Goal: Task Accomplishment & Management: Complete application form

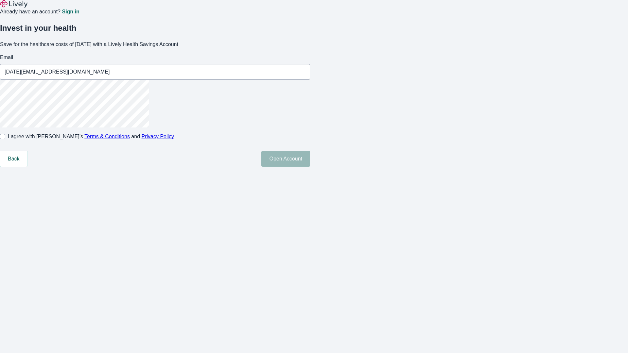
click at [5, 139] on input "I agree with Lively’s Terms & Conditions and Privacy Policy" at bounding box center [2, 136] width 5 height 5
checkbox input "true"
click at [310, 167] on button "Open Account" at bounding box center [285, 159] width 49 height 16
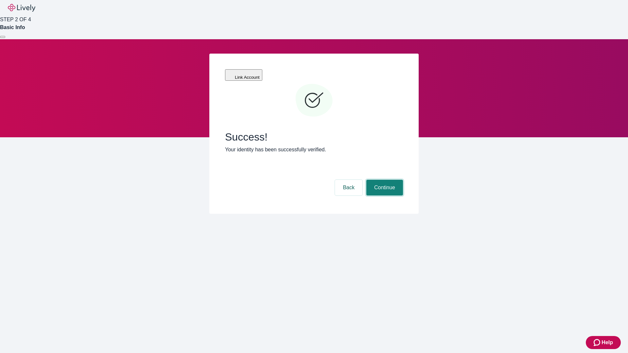
click at [383, 180] on button "Continue" at bounding box center [384, 188] width 37 height 16
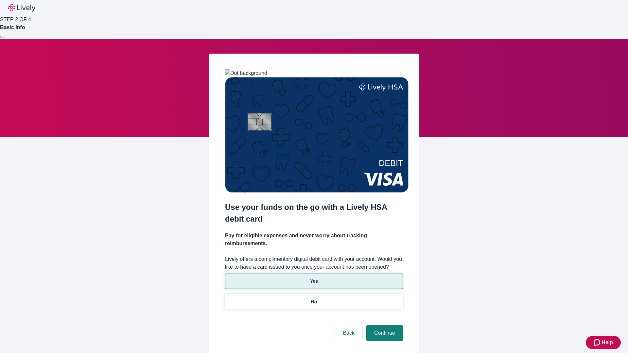
click at [313, 278] on p "Yes" at bounding box center [314, 281] width 8 height 7
click at [383, 325] on button "Continue" at bounding box center [384, 333] width 37 height 16
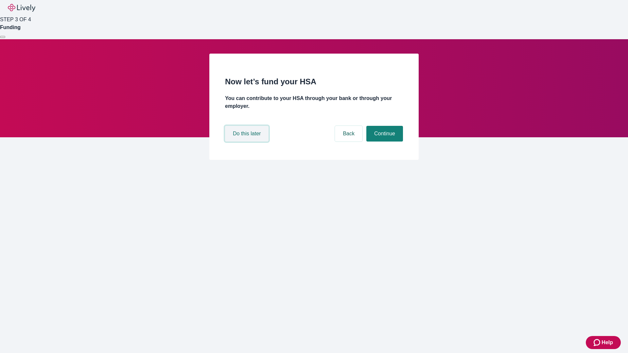
click at [247, 142] on button "Do this later" at bounding box center [246, 134] width 43 height 16
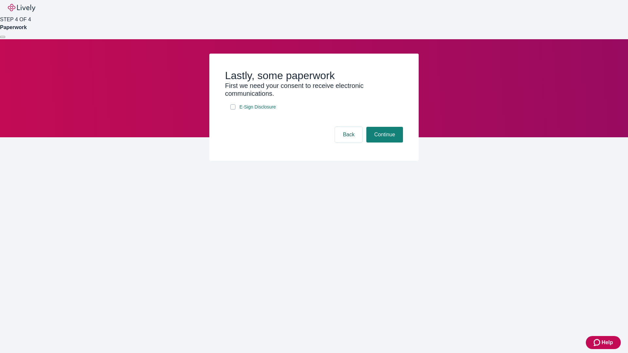
click at [233, 109] on input "E-Sign Disclosure" at bounding box center [232, 106] width 5 height 5
checkbox input "true"
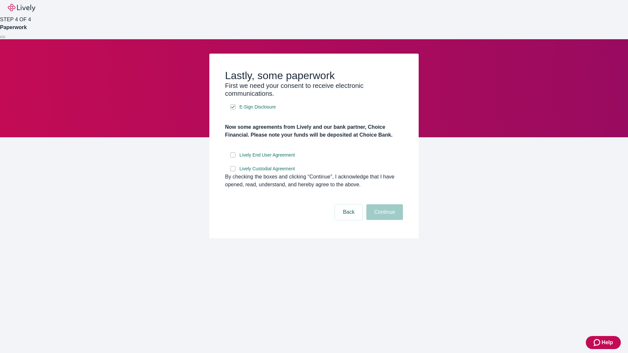
click at [233, 158] on input "Lively End User Agreement" at bounding box center [232, 154] width 5 height 5
checkbox input "true"
click at [233, 171] on input "Lively Custodial Agreement" at bounding box center [232, 168] width 5 height 5
checkbox input "true"
click at [383, 220] on button "Continue" at bounding box center [384, 212] width 37 height 16
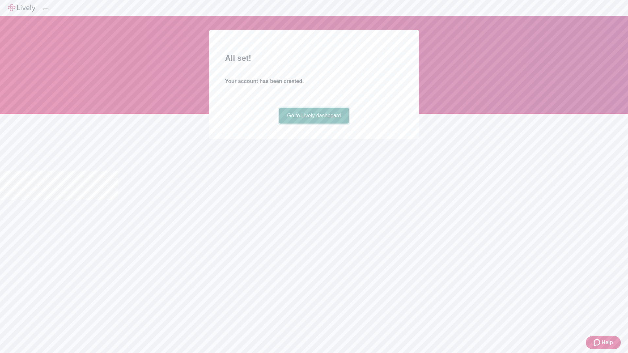
click at [313, 124] on link "Go to Lively dashboard" at bounding box center [314, 116] width 70 height 16
